Goal: Information Seeking & Learning: Learn about a topic

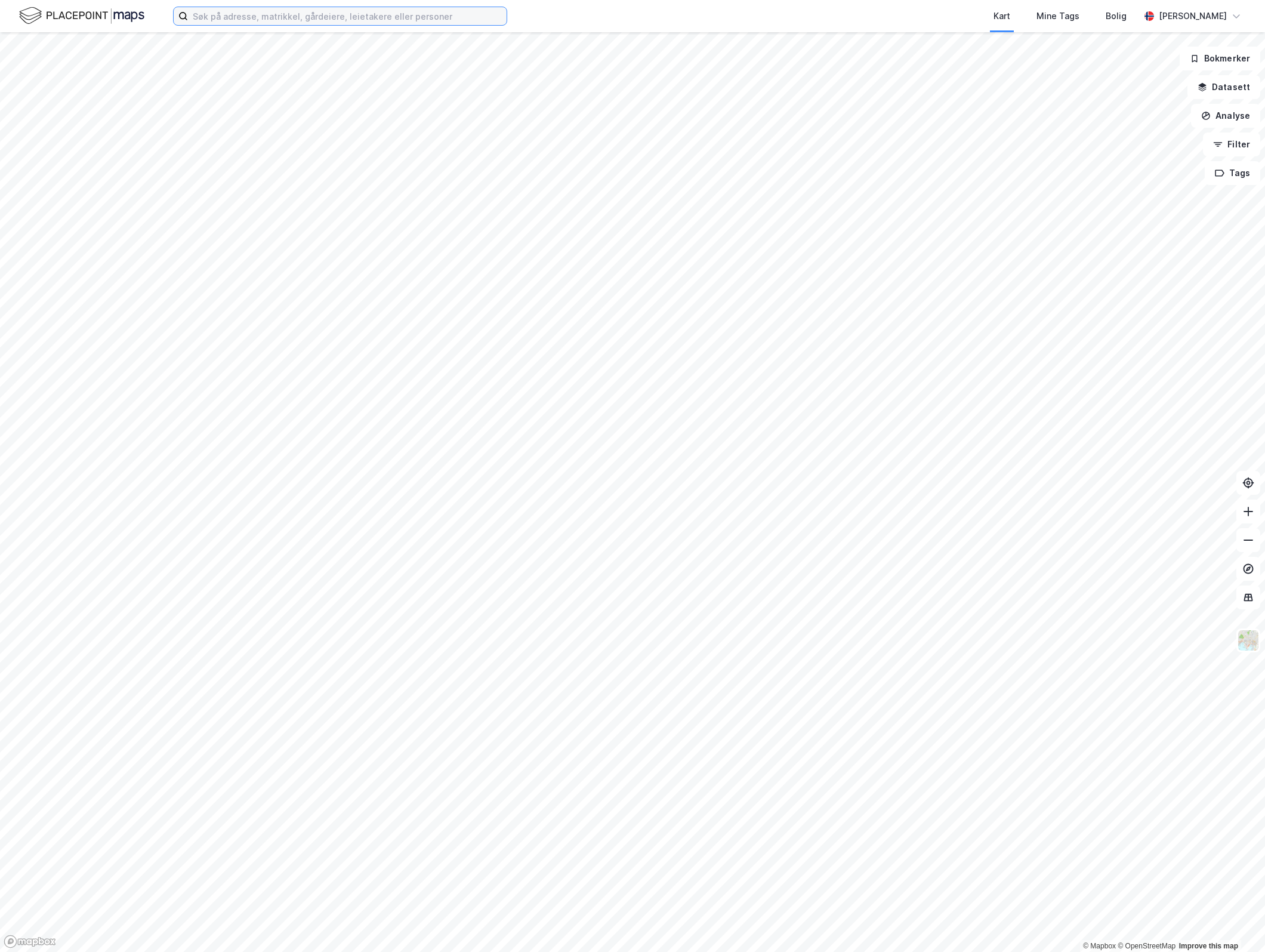
click at [388, 16] on input at bounding box center [347, 15] width 319 height 18
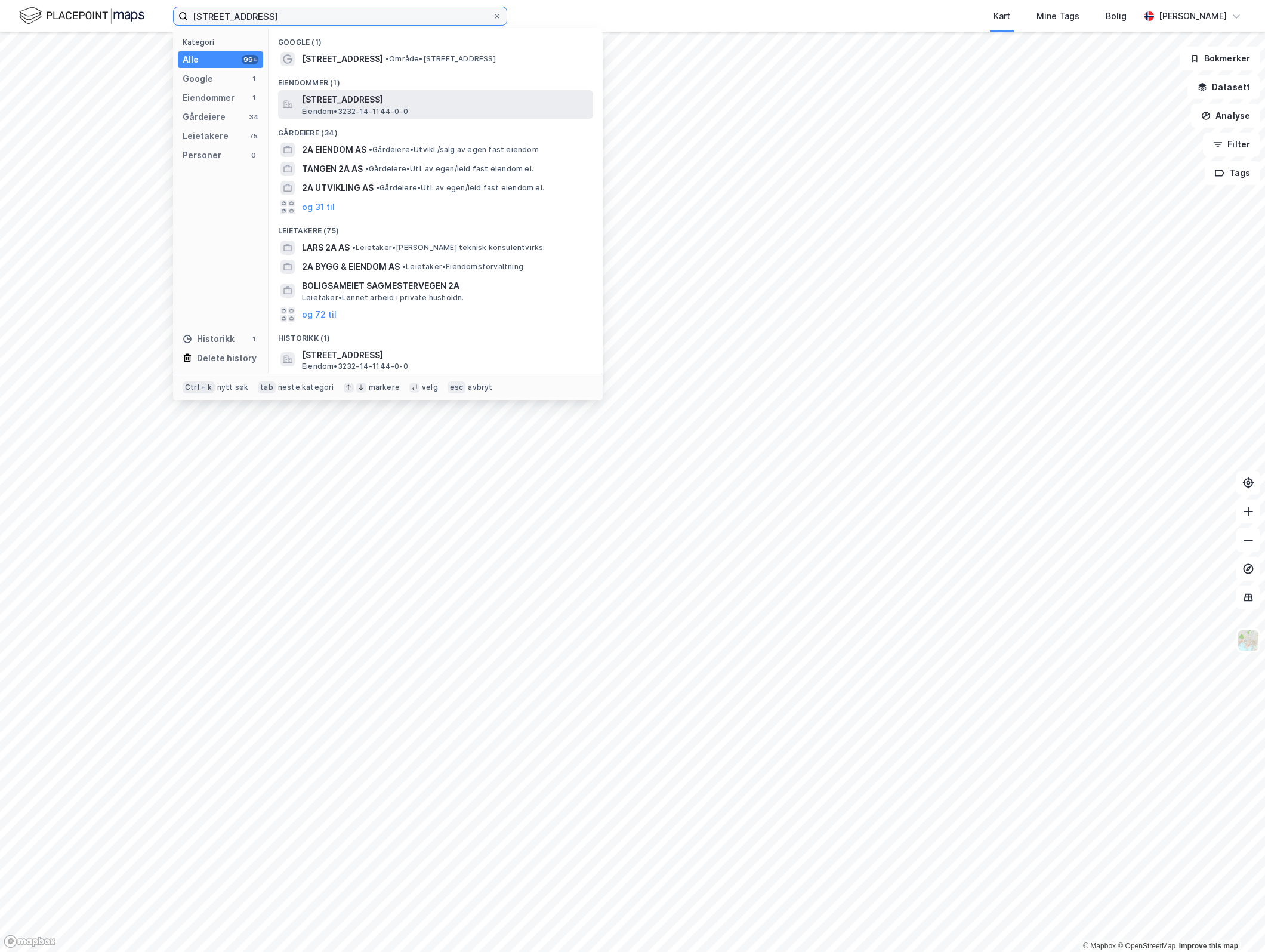
type input "[STREET_ADDRESS]"
click at [395, 107] on span "Eiendom • 3232-14-1144-0-0" at bounding box center [355, 111] width 106 height 9
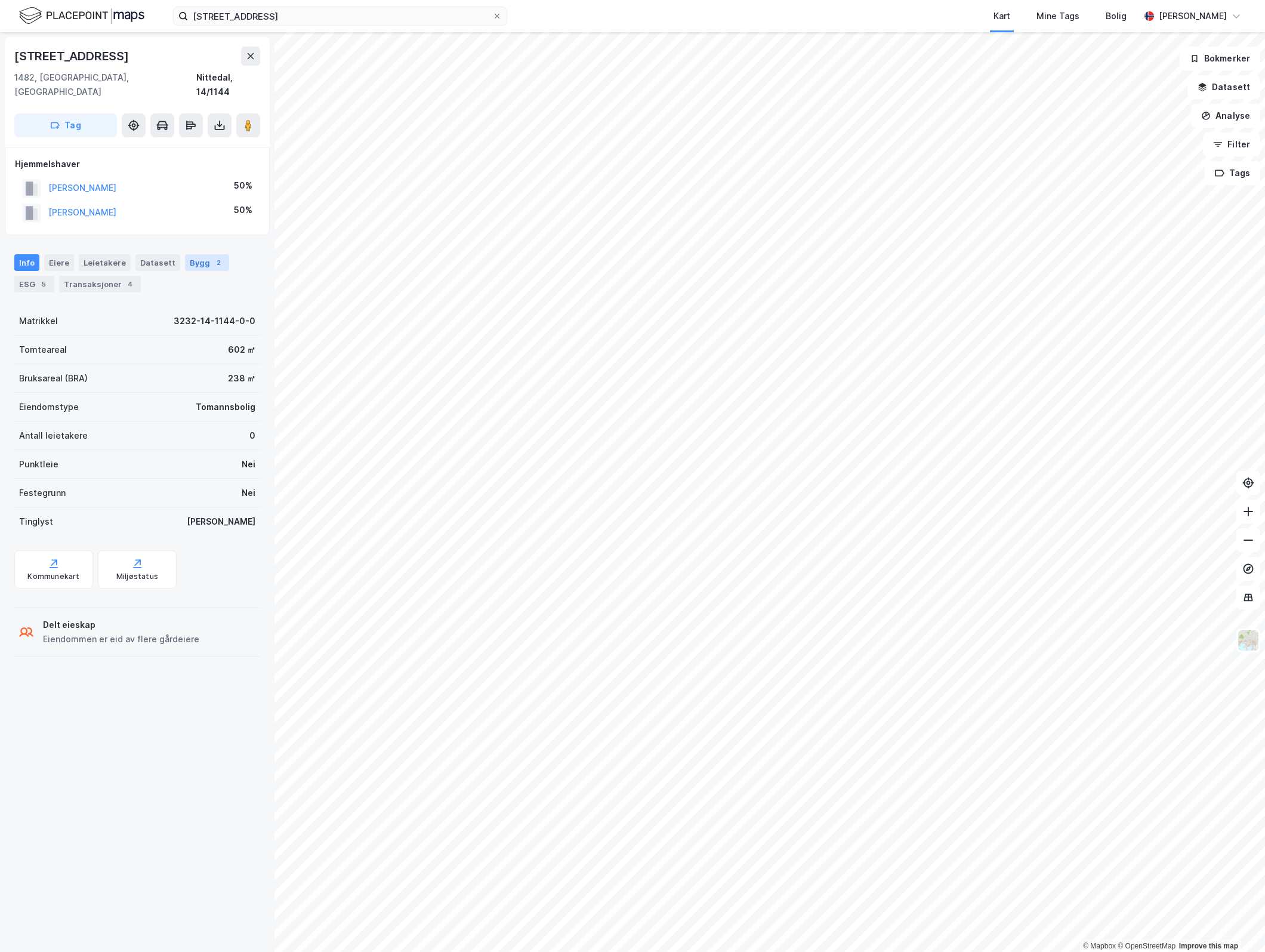
click at [193, 254] on div "Bygg 2" at bounding box center [208, 262] width 45 height 16
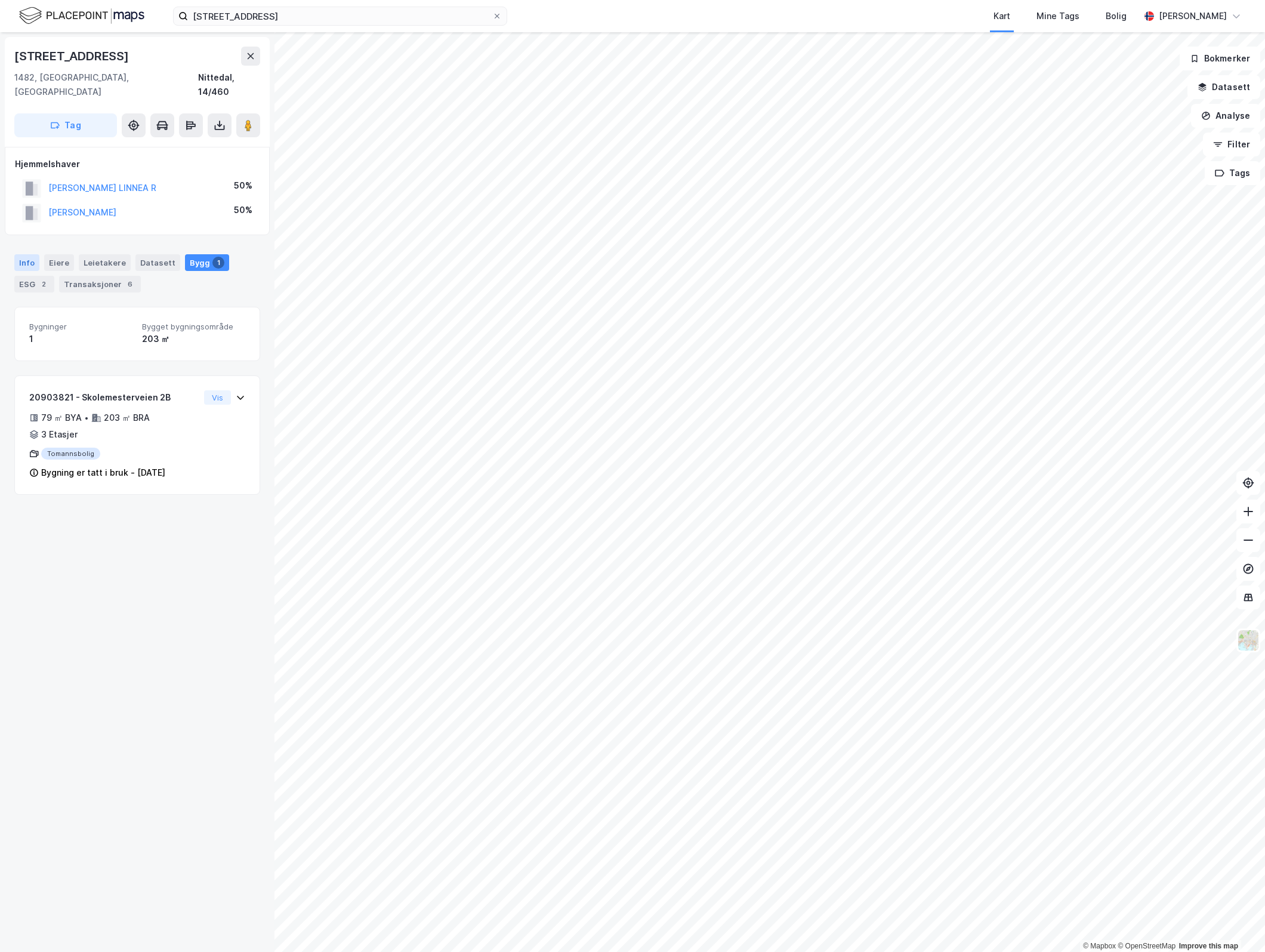
click at [23, 254] on div "Info" at bounding box center [27, 262] width 25 height 16
